Goal: Task Accomplishment & Management: Use online tool/utility

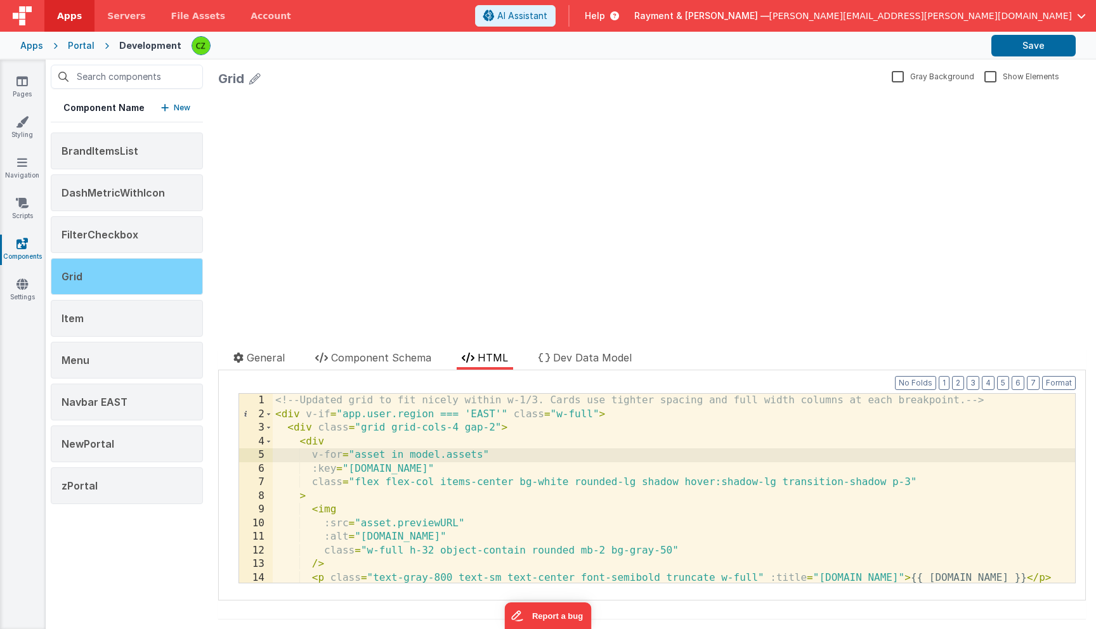
click at [90, 265] on div "Grid" at bounding box center [127, 276] width 152 height 37
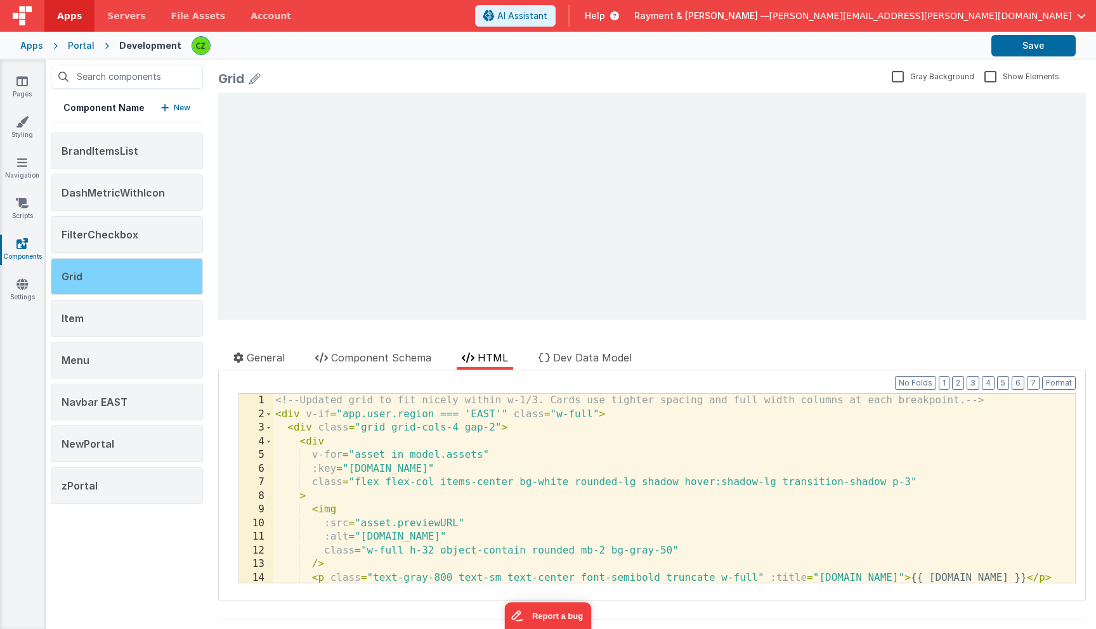
click at [97, 270] on div "Grid" at bounding box center [127, 276] width 152 height 37
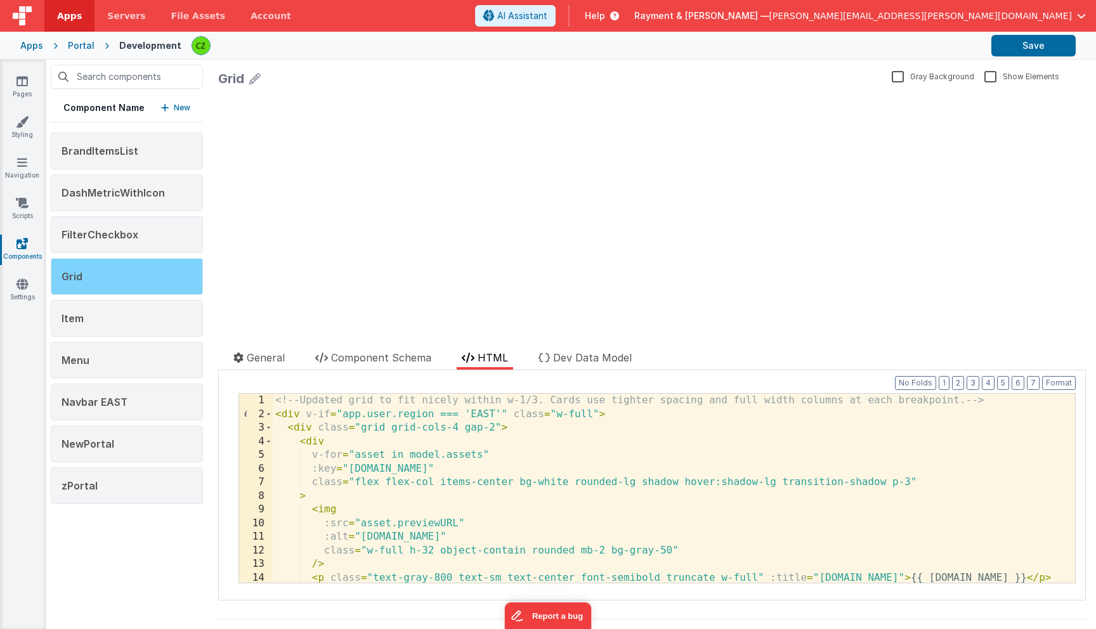
click at [97, 270] on div "Grid" at bounding box center [127, 276] width 152 height 37
click at [420, 112] on div "update page model (See schema to hide after dev) showElements" at bounding box center [652, 206] width 868 height 227
click at [590, 361] on span "Dev Data Model" at bounding box center [592, 357] width 79 height 13
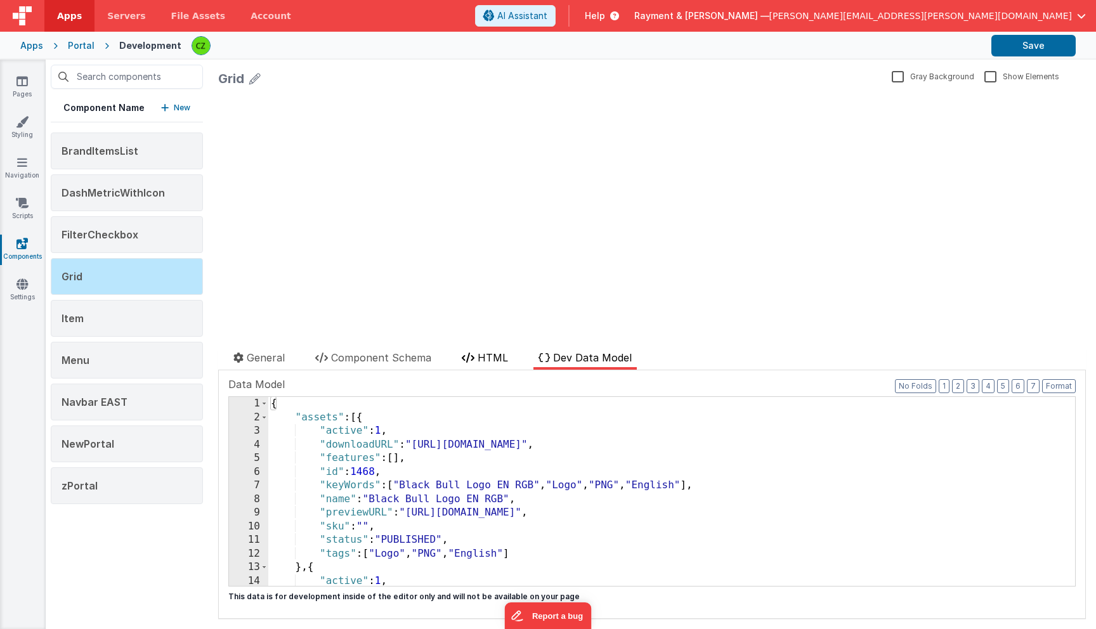
click at [500, 356] on span "HTML" at bounding box center [493, 357] width 30 height 13
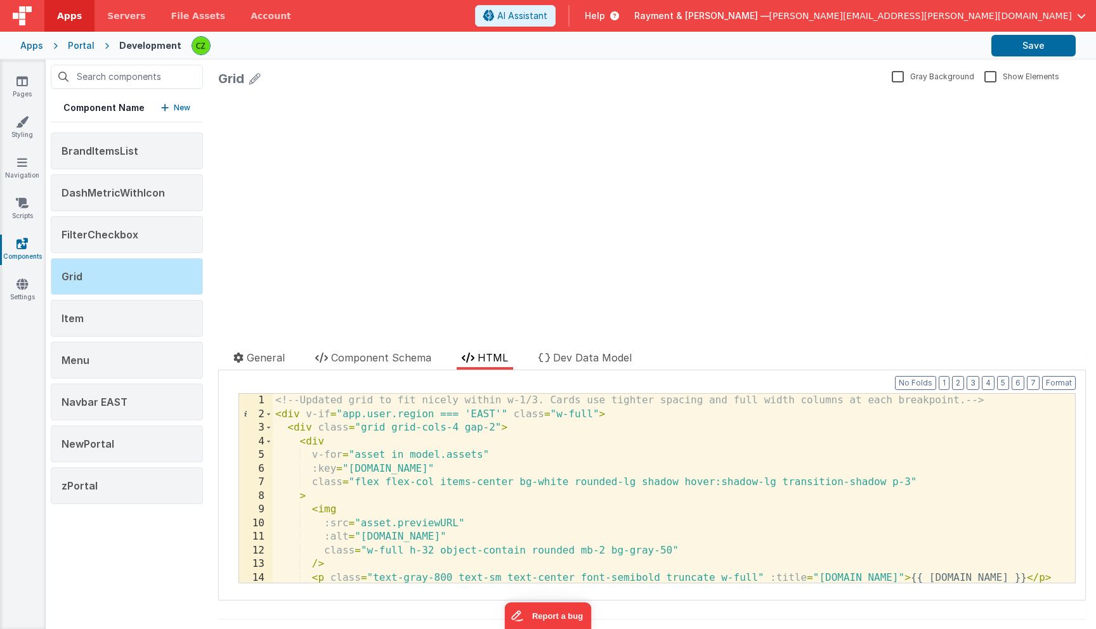
click at [378, 348] on div at bounding box center [435, 340] width 434 height 20
click at [378, 354] on span "Component Schema" at bounding box center [381, 357] width 100 height 13
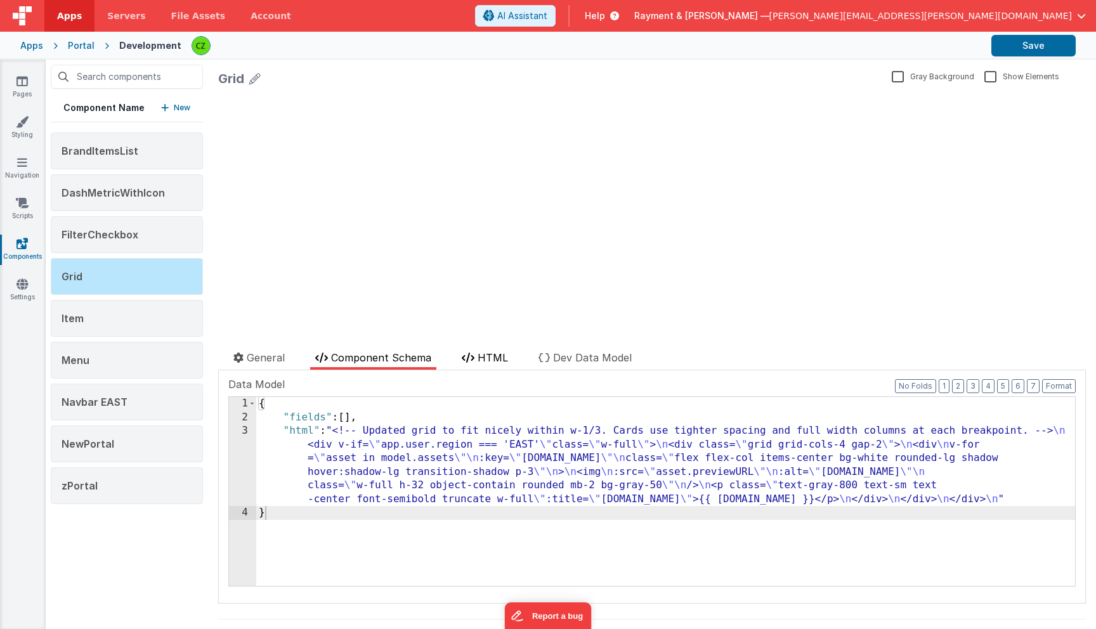
click at [473, 365] on li "HTML" at bounding box center [485, 360] width 56 height 20
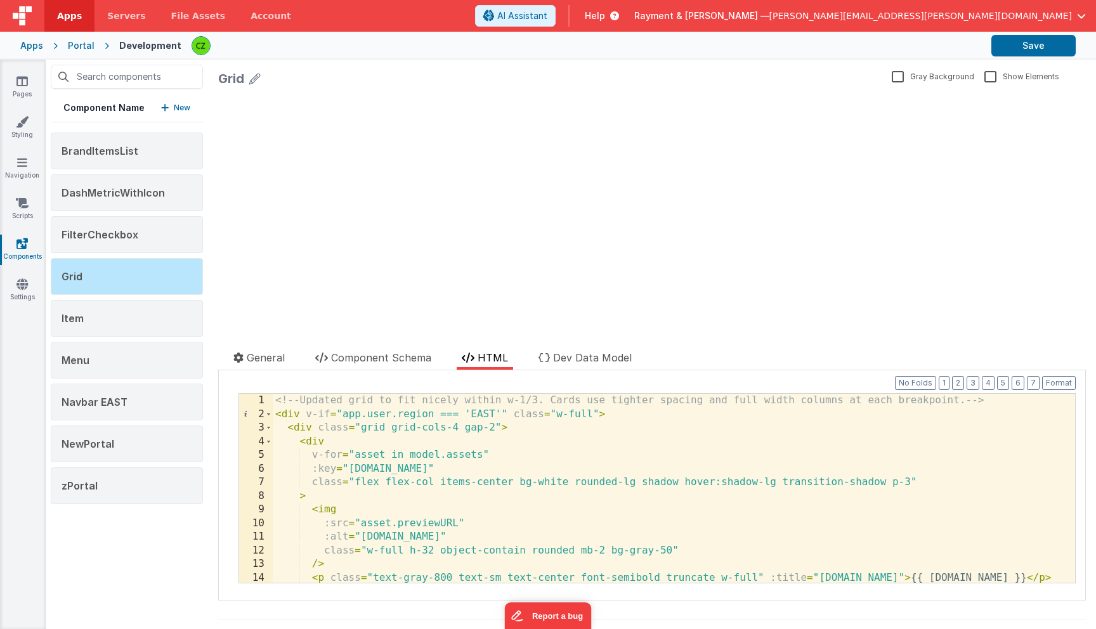
click at [464, 418] on div "<!-- Updated grid to fit nicely within w-1/3. Cards use tighter spacing and ful…" at bounding box center [674, 502] width 802 height 216
click at [773, 482] on div "<!-- Updated grid to fit nicely within w-1/3. Cards use tighter spacing and ful…" at bounding box center [674, 502] width 802 height 216
click at [512, 412] on div "<!-- Updated grid to fit nicely within w-1/3. Cards use tighter spacing and ful…" at bounding box center [674, 502] width 802 height 216
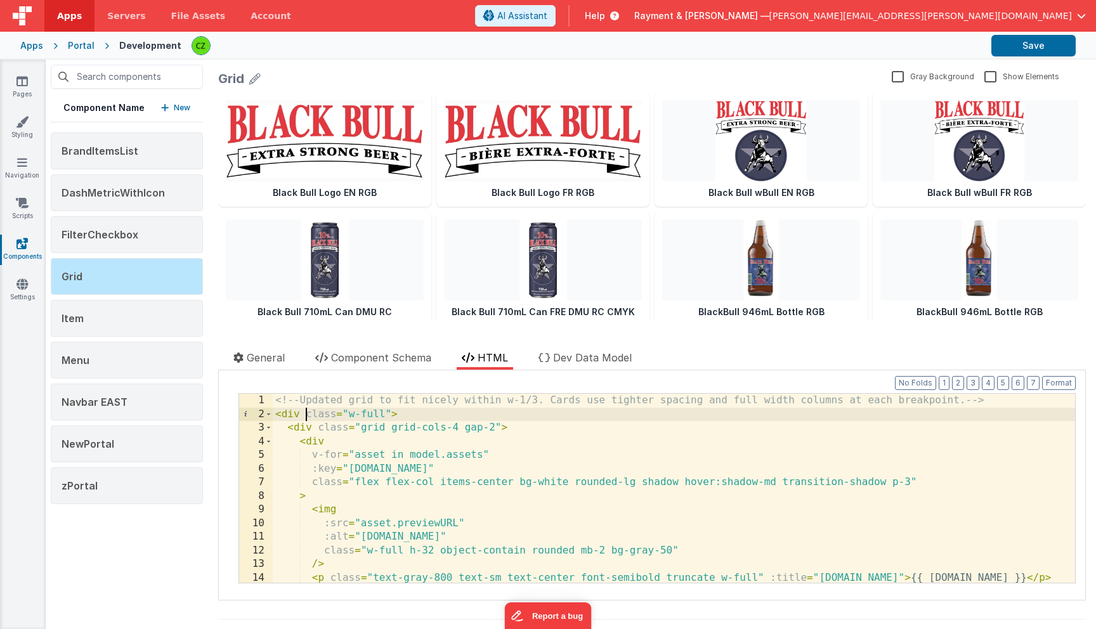
click at [774, 483] on div "<!-- Updated grid to fit nicely within w-1/3. Cards use tighter spacing and ful…" at bounding box center [674, 502] width 802 height 216
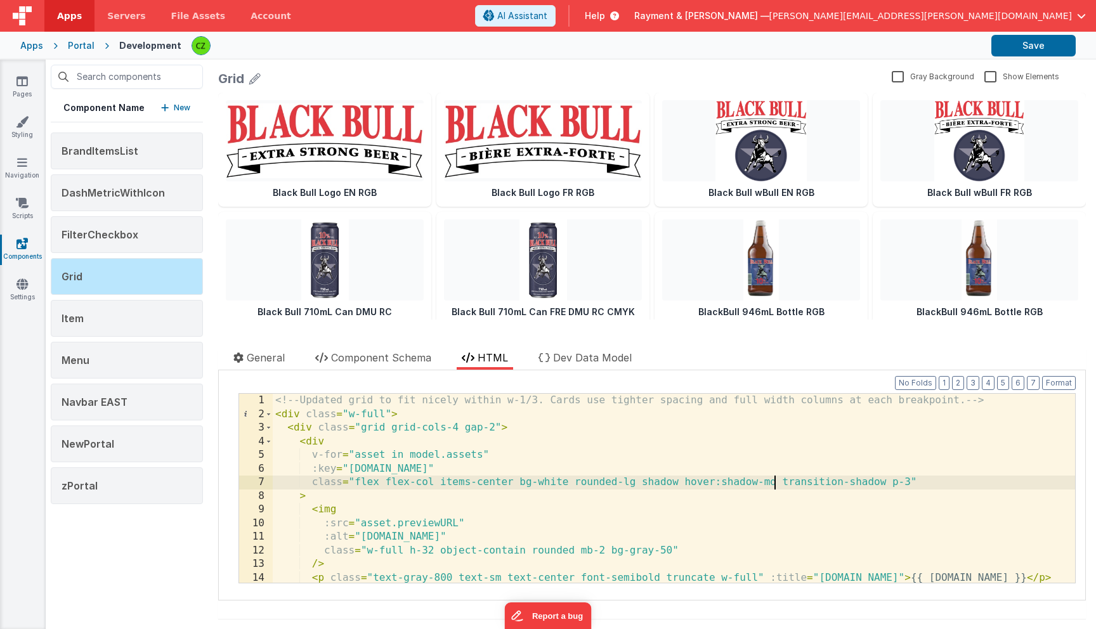
click at [874, 483] on div "<!-- Updated grid to fit nicely within w-1/3. Cards use tighter spacing and ful…" at bounding box center [674, 502] width 802 height 216
click at [557, 481] on div "<!-- Updated grid to fit nicely within w-1/3. Cards use tighter spacing and ful…" at bounding box center [674, 502] width 802 height 216
click at [521, 484] on div "<!-- Updated grid to fit nicely within w-1/3. Cards use tighter spacing and ful…" at bounding box center [674, 502] width 802 height 216
click at [408, 255] on img at bounding box center [325, 259] width 198 height 81
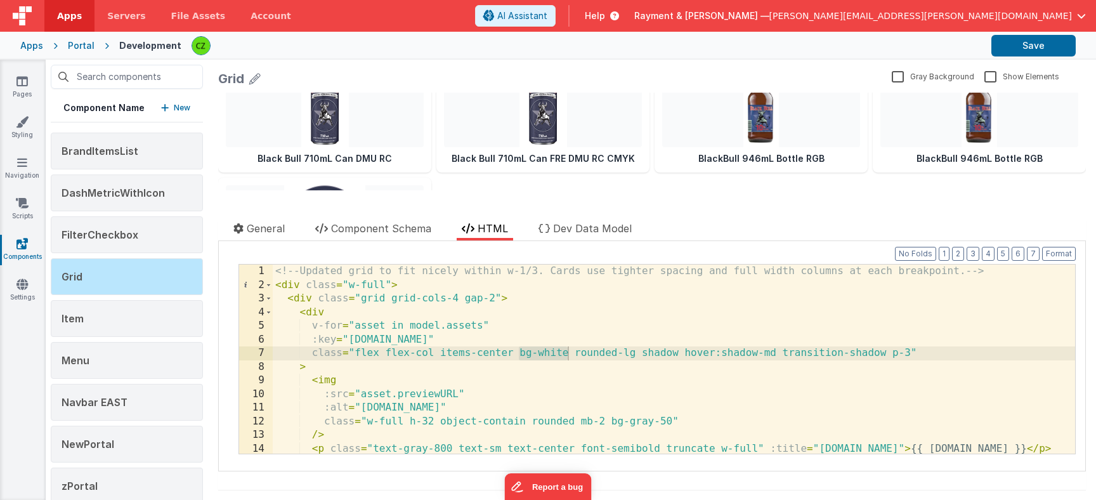
scroll to position [166, 0]
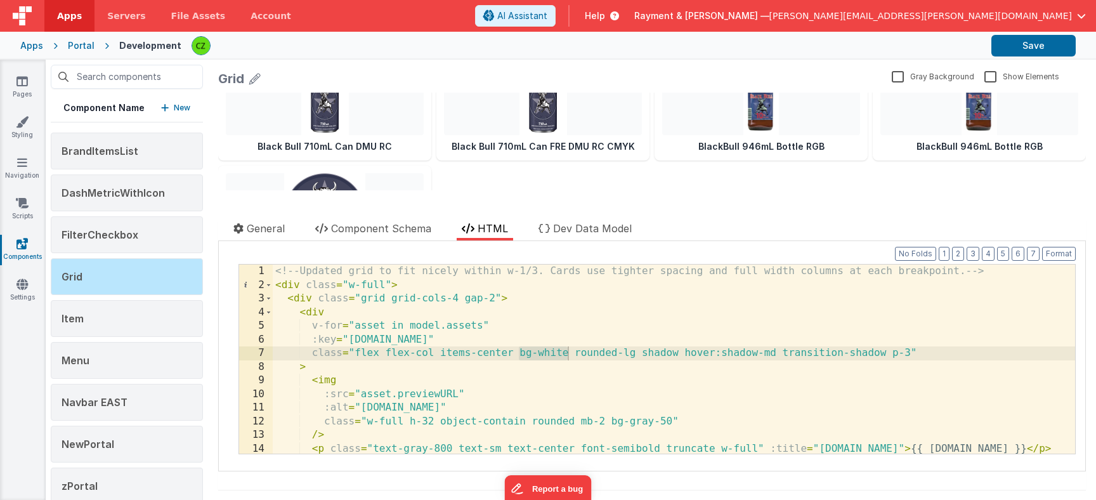
click at [521, 351] on div "<!-- Updated grid to fit nicely within w-1/3. Cards use tighter spacing and ful…" at bounding box center [674, 372] width 802 height 216
click at [609, 419] on div "<!-- Updated grid to fit nicely within w-1/3. Cards use tighter spacing and ful…" at bounding box center [674, 372] width 802 height 216
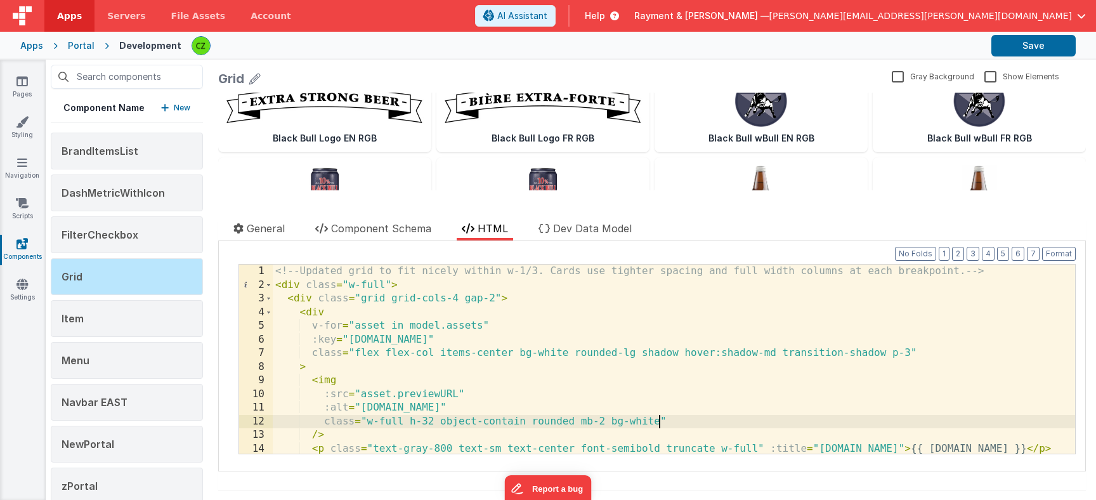
scroll to position [0, 0]
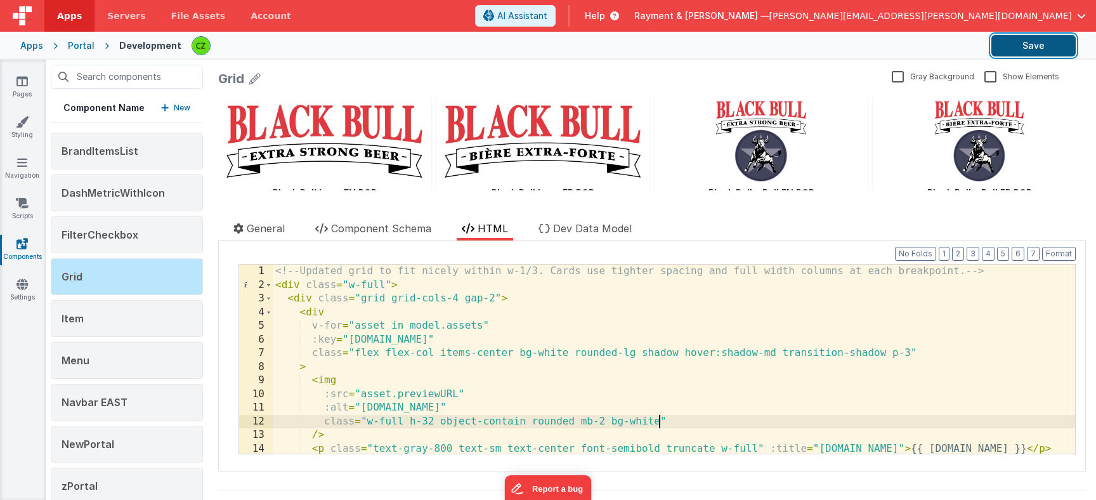
click at [1018, 41] on button "Save" at bounding box center [1033, 46] width 84 height 22
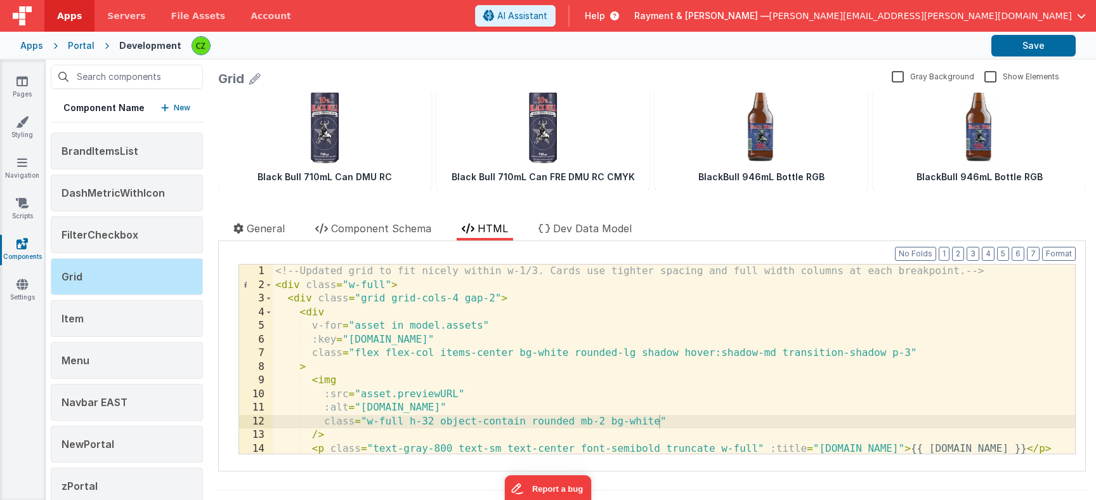
scroll to position [150, 0]
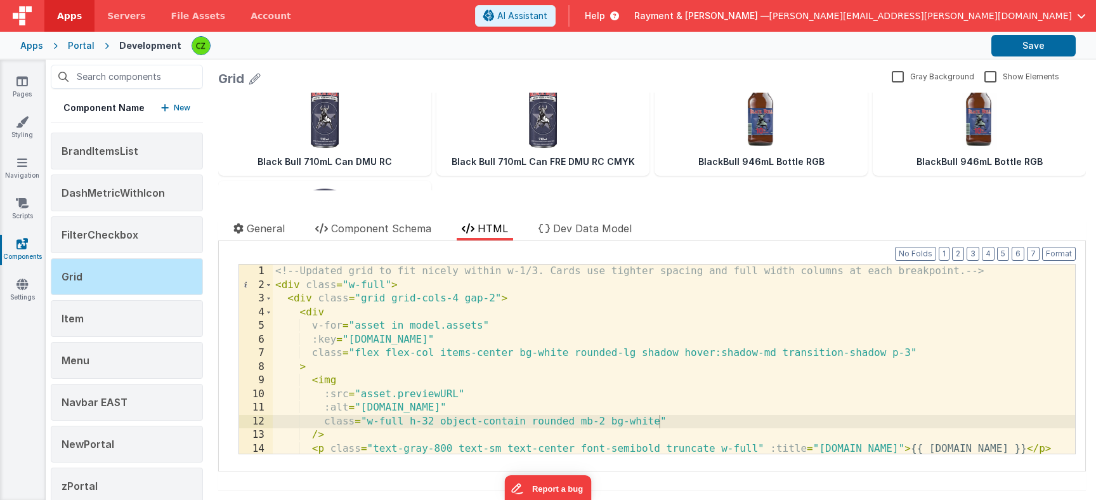
click at [421, 335] on div "<!-- Updated grid to fit nicely within w-1/3. Cards use tighter spacing and ful…" at bounding box center [674, 372] width 802 height 216
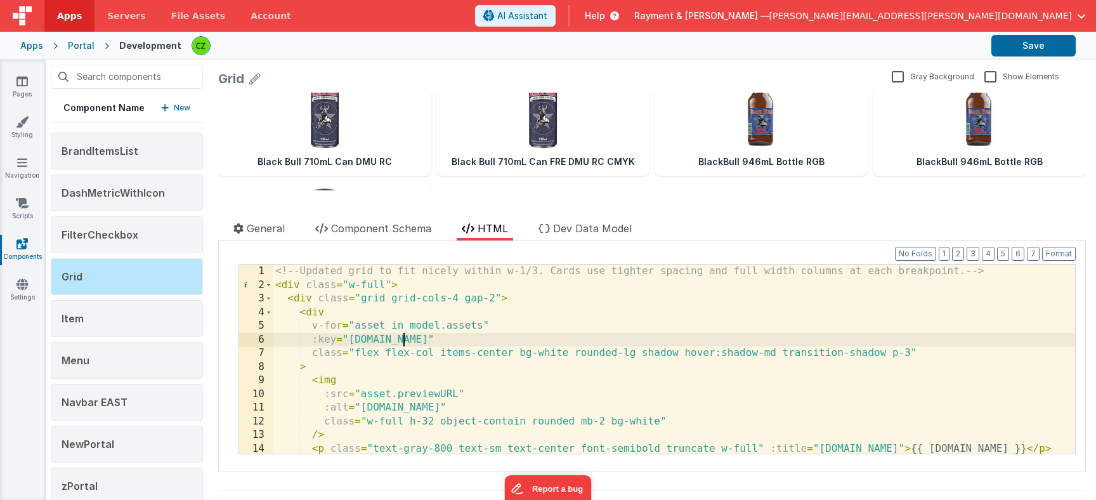
scroll to position [16, 0]
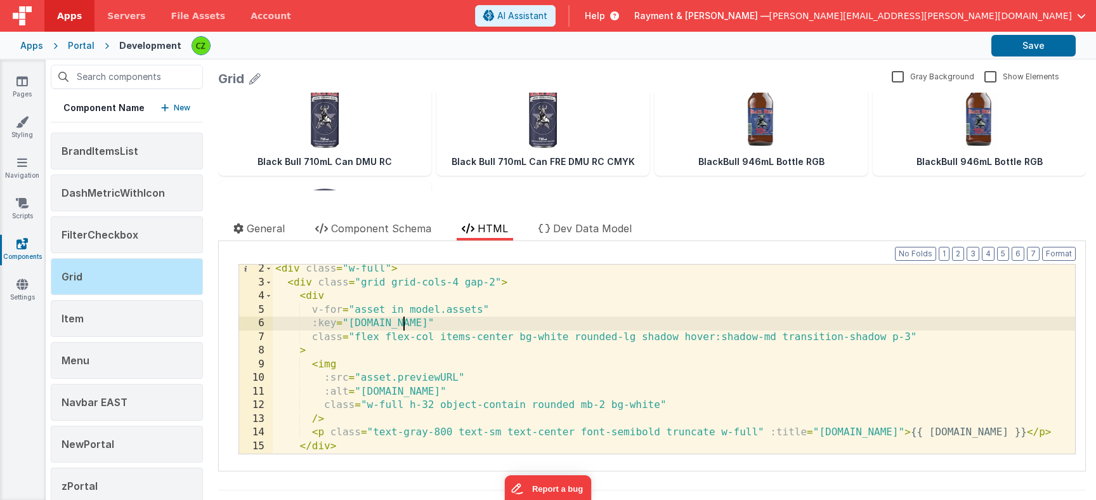
click at [568, 335] on div "< div class = "w-full" > < div class = "grid grid-cols-4 gap-2" > < div v-for =…" at bounding box center [674, 370] width 802 height 216
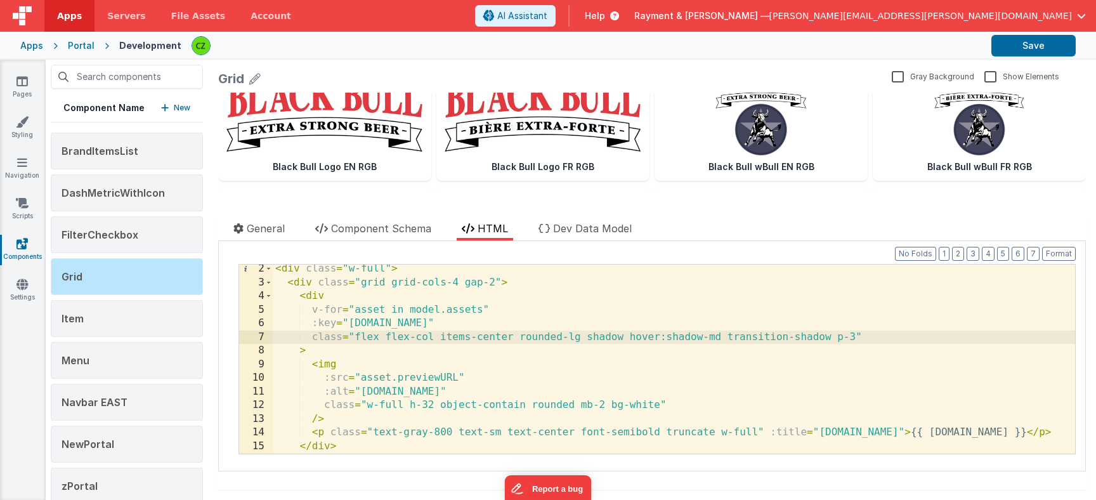
scroll to position [0, 0]
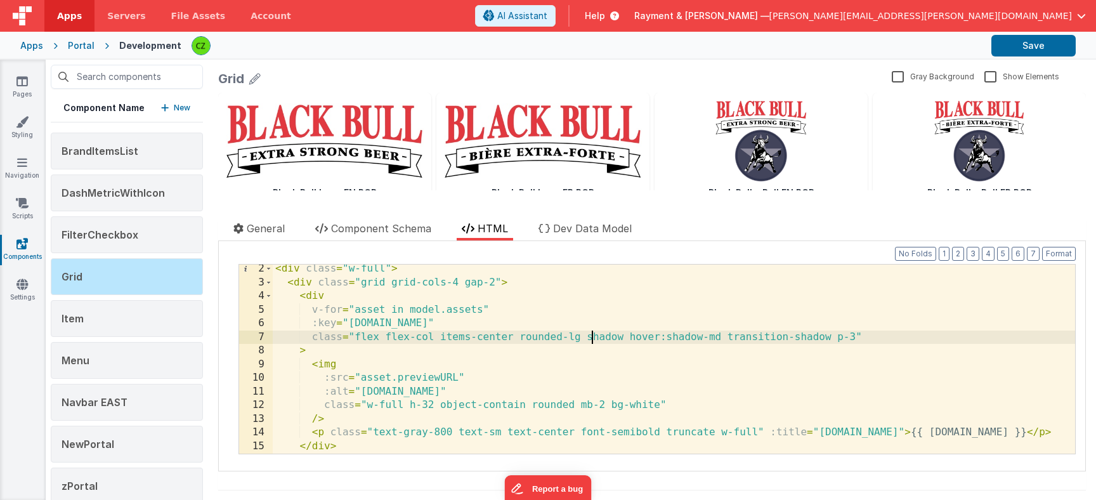
click at [852, 337] on div "< div class = "w-full" > < div class = "grid grid-cols-4 gap-2" > < div v-for =…" at bounding box center [674, 370] width 802 height 216
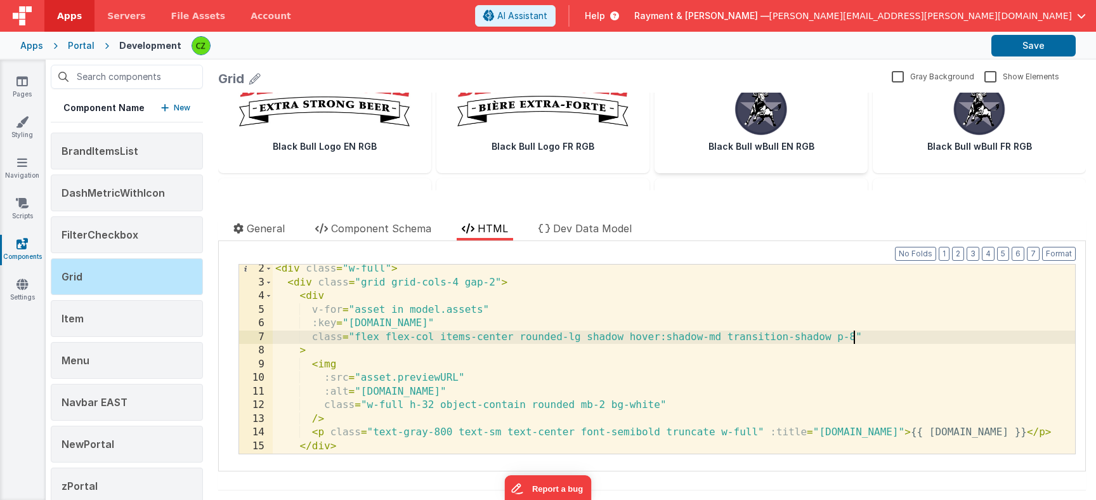
scroll to position [60, 0]
click at [657, 405] on div "< div class = "w-full" > < div class = "grid grid-cols-4 gap-2" > < div v-for =…" at bounding box center [674, 370] width 802 height 216
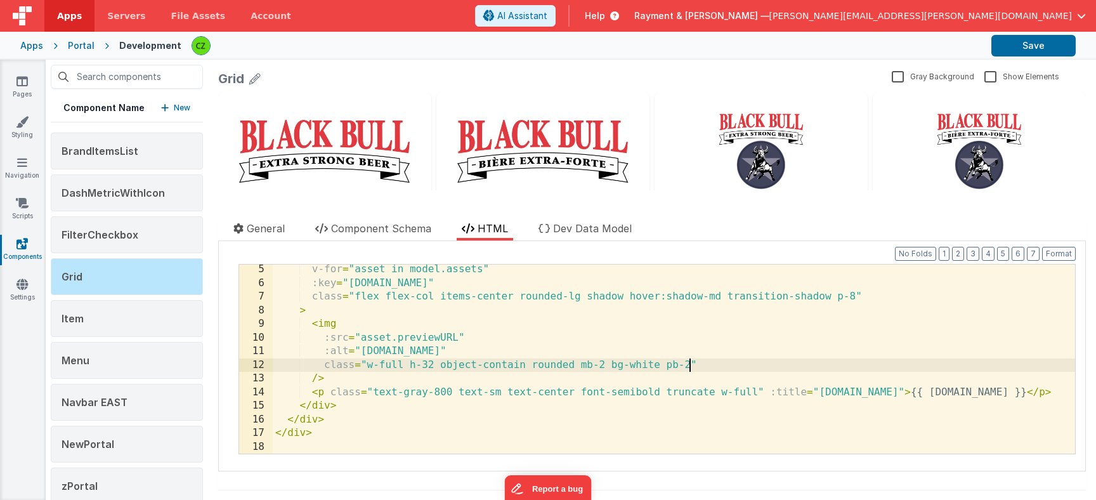
scroll to position [0, 0]
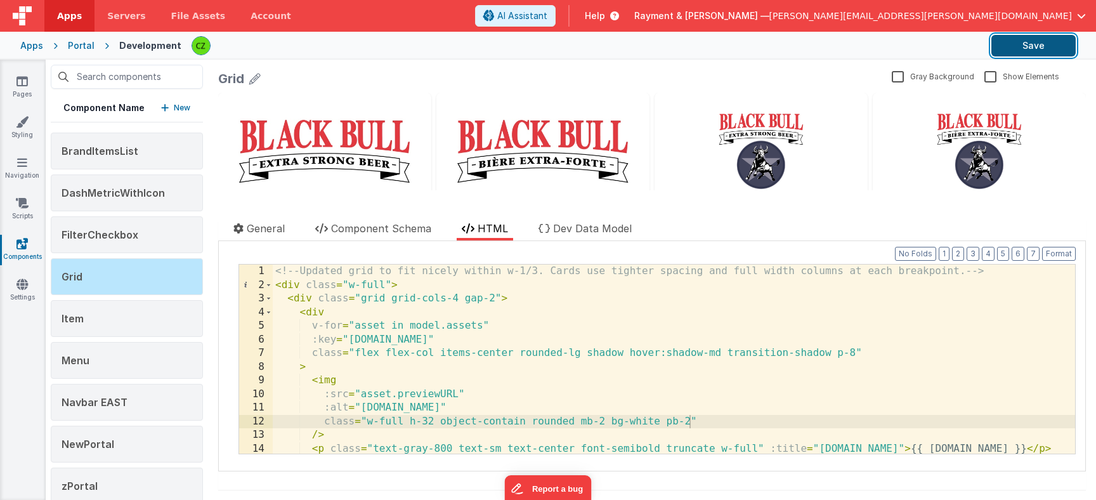
click at [1043, 41] on button "Save" at bounding box center [1033, 46] width 84 height 22
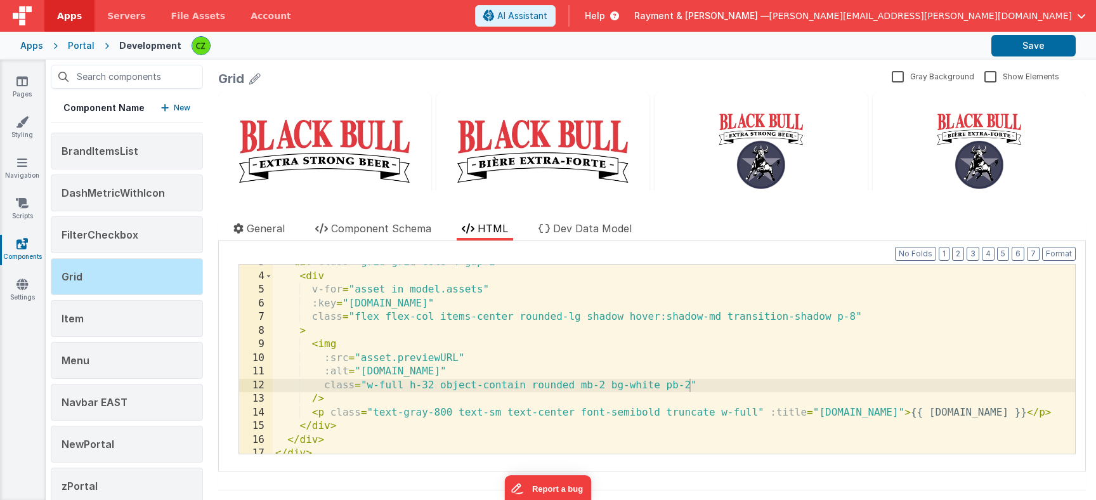
scroll to position [41, 0]
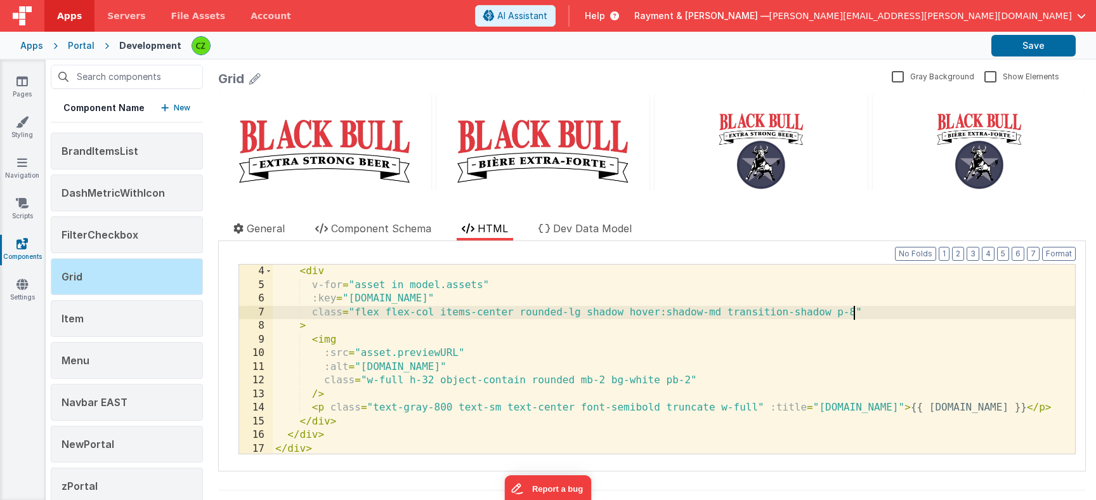
click at [853, 309] on div "< div v-for = "asset in model.assets" :key = "[DOMAIN_NAME]" class = "flex flex…" at bounding box center [674, 372] width 802 height 216
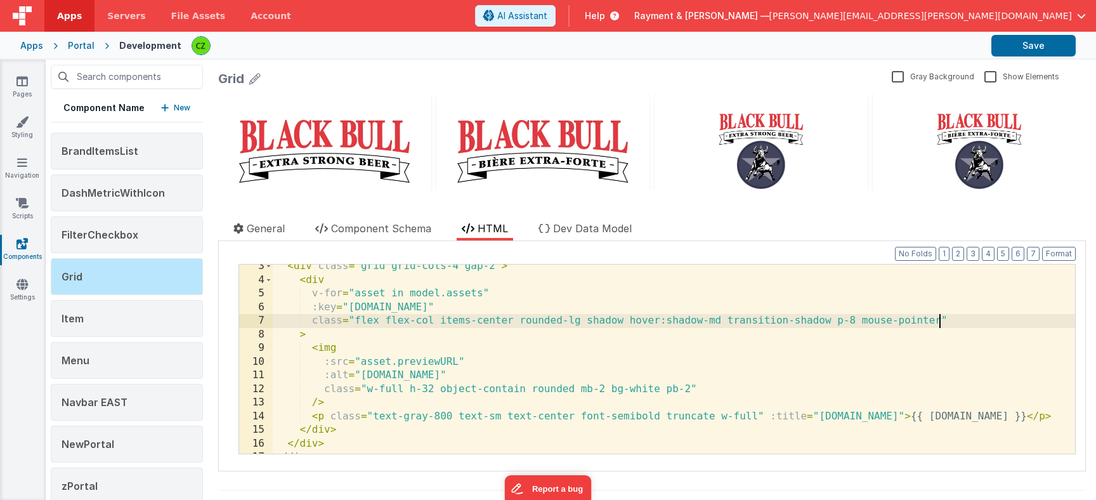
scroll to position [0, 0]
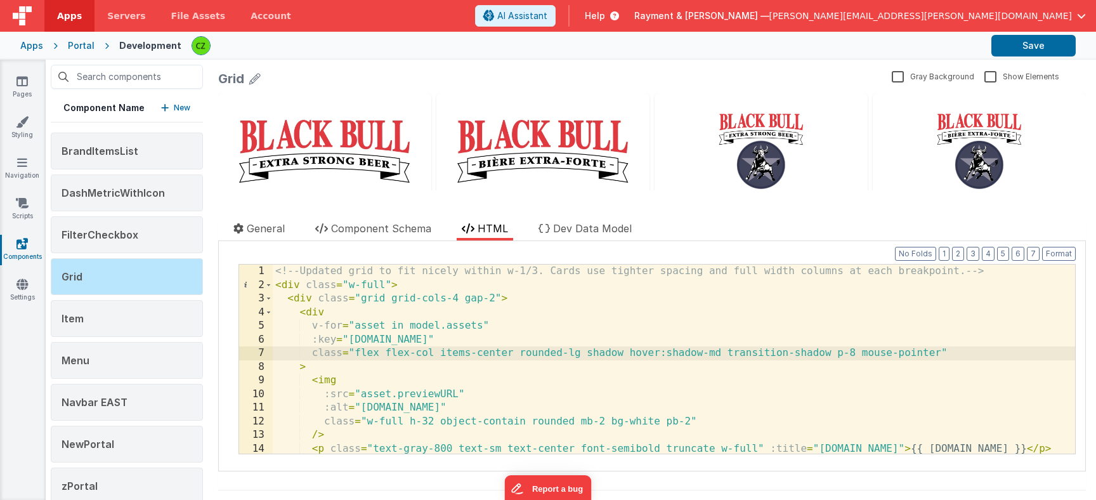
click at [927, 348] on div "<!-- Updated grid to fit nicely within w-1/3. Cards use tighter spacing and ful…" at bounding box center [674, 372] width 802 height 216
click at [621, 76] on div "Grid" at bounding box center [552, 79] width 668 height 18
click at [864, 347] on div "<!-- Updated grid to fit nicely within w-1/3. Cards use tighter spacing and ful…" at bounding box center [674, 372] width 802 height 216
click at [459, 301] on div "<!-- Updated grid to fit nicely within w-1/3. Cards use tighter spacing and ful…" at bounding box center [674, 372] width 802 height 216
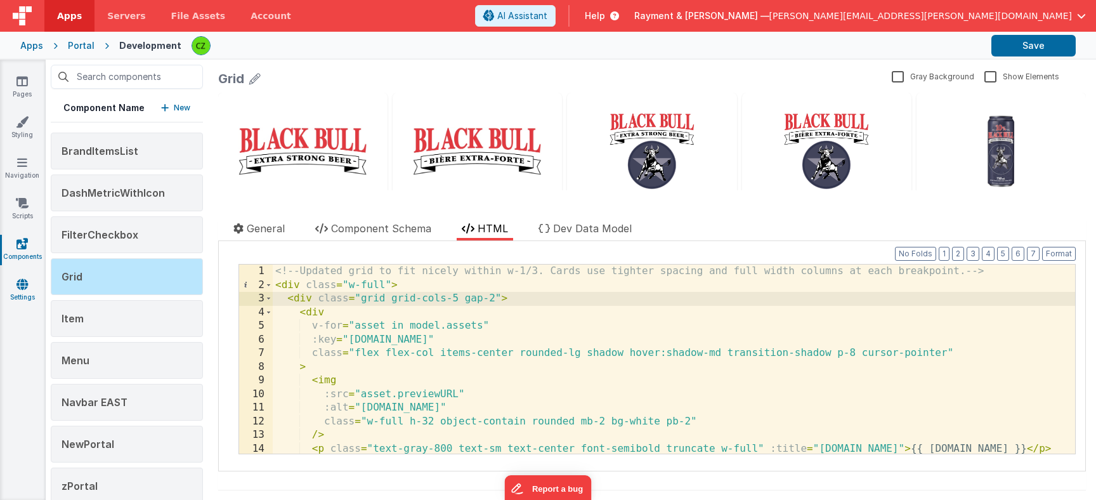
click at [25, 286] on icon at bounding box center [21, 284] width 11 height 13
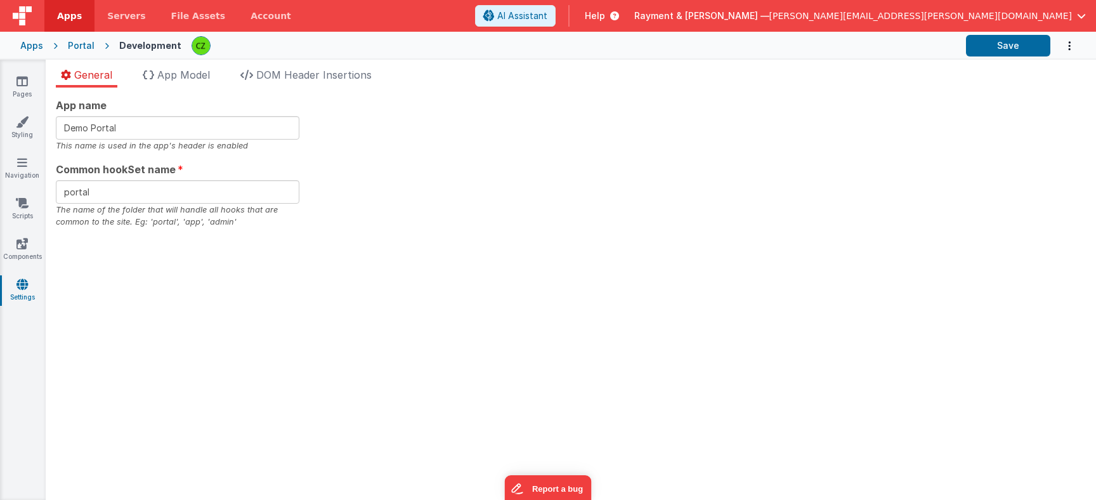
click at [21, 150] on div "Pages Styling Navigation Scripts Components Settings" at bounding box center [23, 280] width 46 height 440
click at [19, 115] on icon at bounding box center [22, 121] width 13 height 13
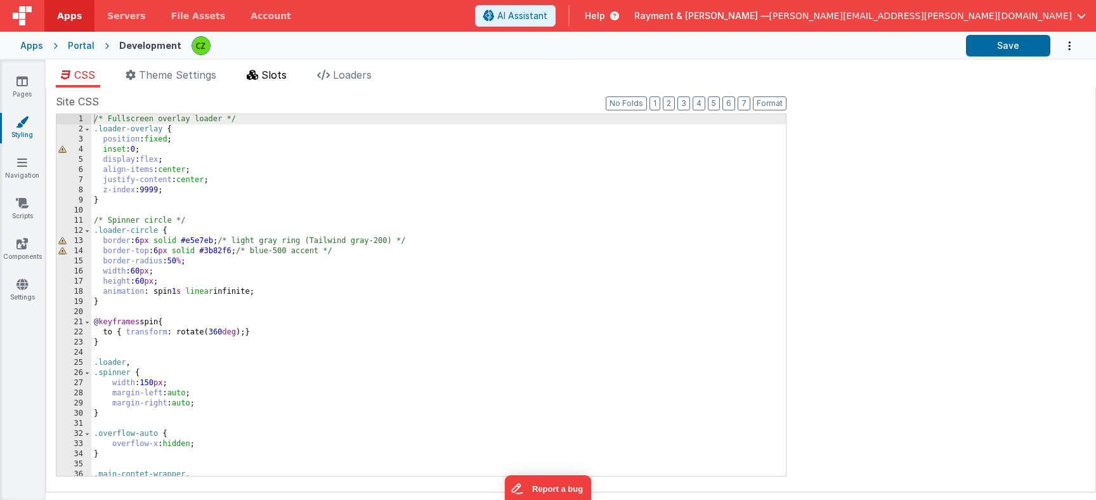
click at [254, 72] on icon at bounding box center [252, 75] width 11 height 10
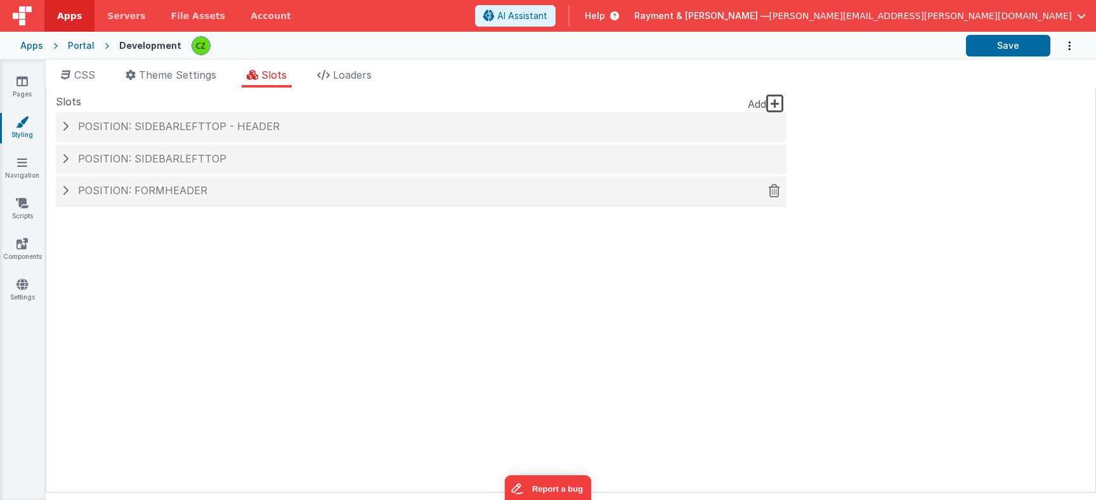
click at [104, 193] on span "Position: formHeader" at bounding box center [142, 190] width 129 height 13
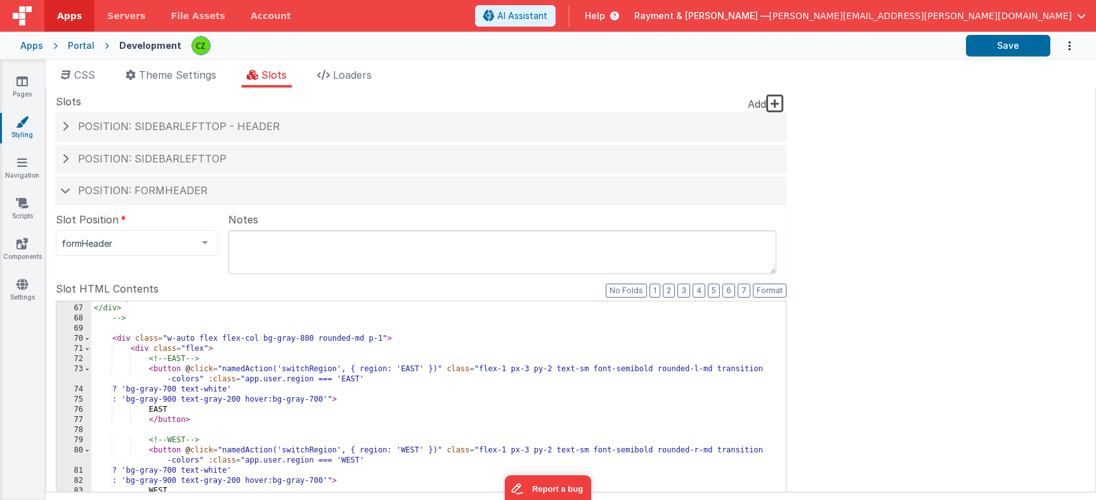
click at [399, 336] on div "</span> </div> --> < div class = "w-auto flex flex-col bg-gray-800 rounded-md p…" at bounding box center [438, 508] width 694 height 431
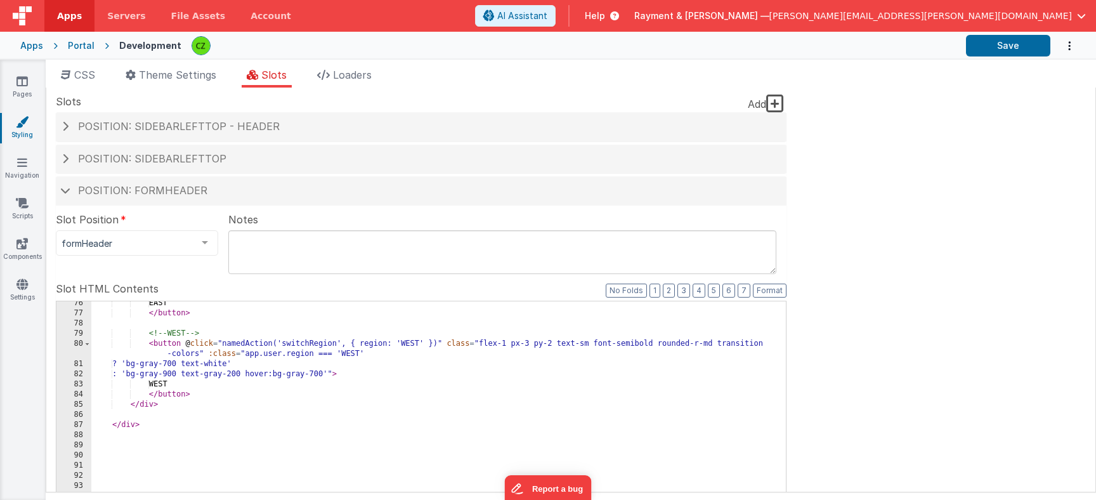
scroll to position [885, 0]
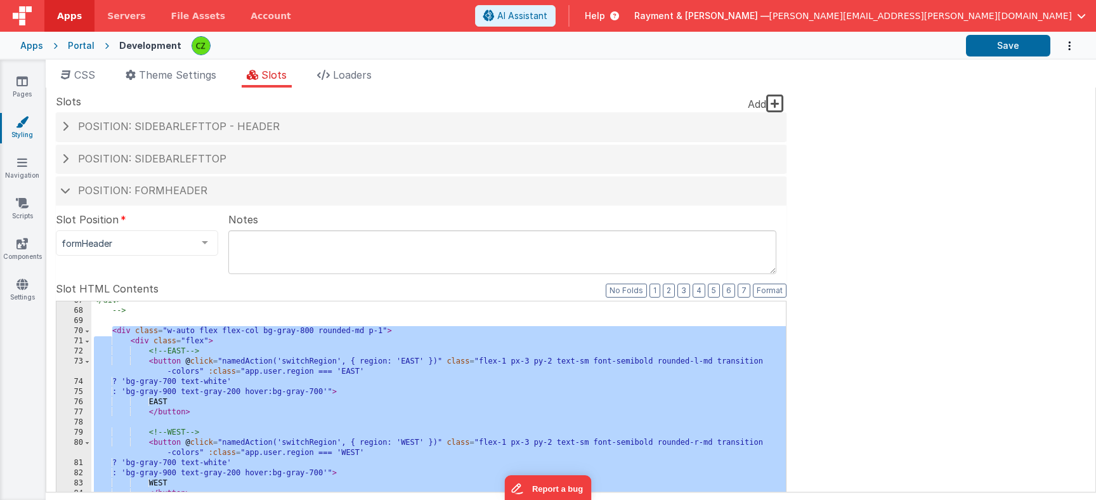
scroll to position [807, 0]
